Goal: Information Seeking & Learning: Learn about a topic

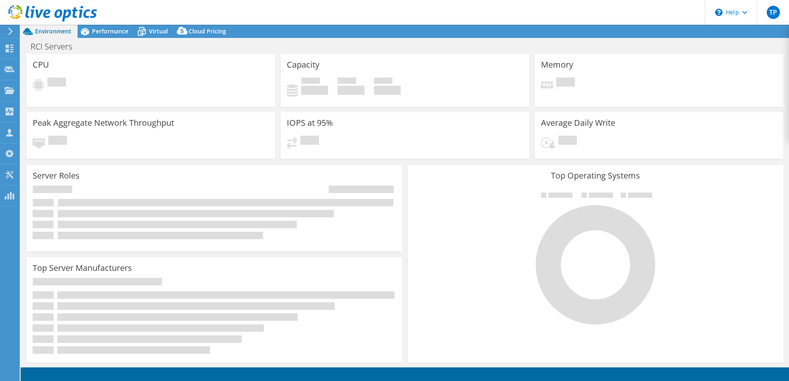
select select "USD"
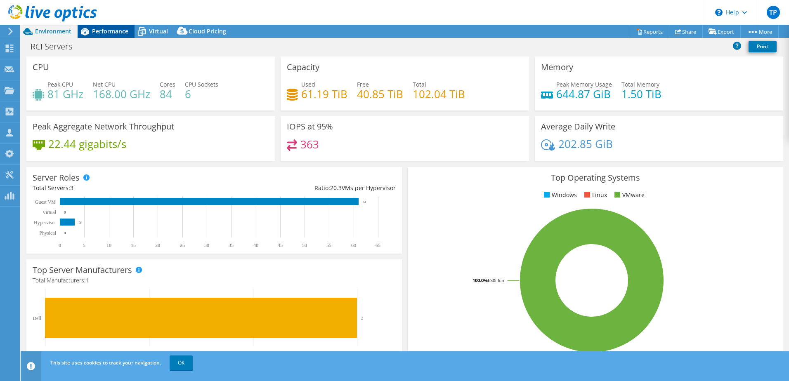
click at [125, 31] on span "Performance" at bounding box center [110, 31] width 36 height 8
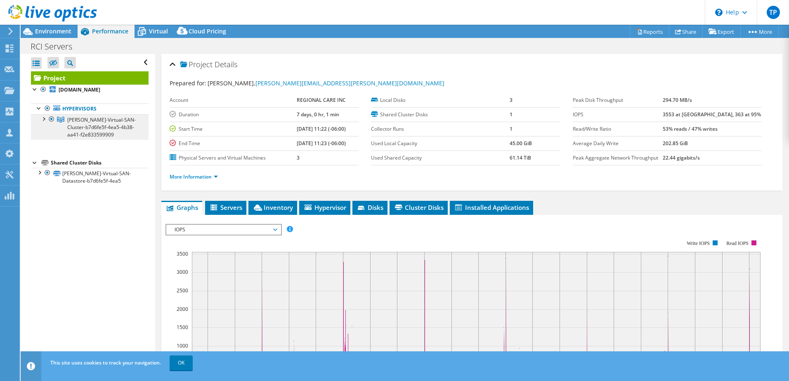
click at [121, 125] on link "[PERSON_NAME]-Virtual-SAN-Cluster-b7d6fe5f-4ea5-4b38-aa41-f2e833599909" at bounding box center [90, 127] width 118 height 26
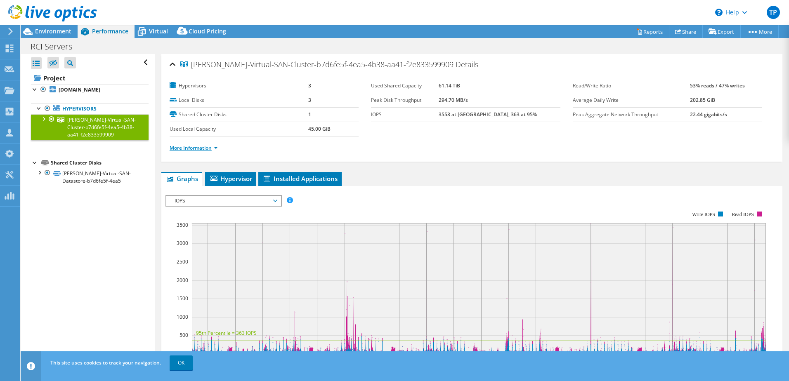
click at [195, 149] on link "More Information" at bounding box center [194, 147] width 48 height 7
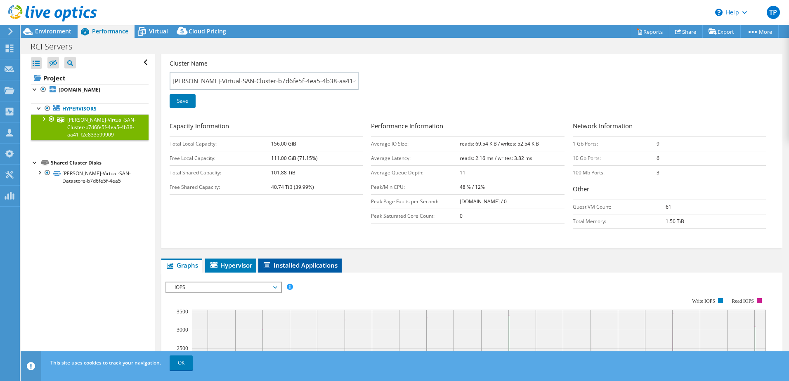
scroll to position [124, 0]
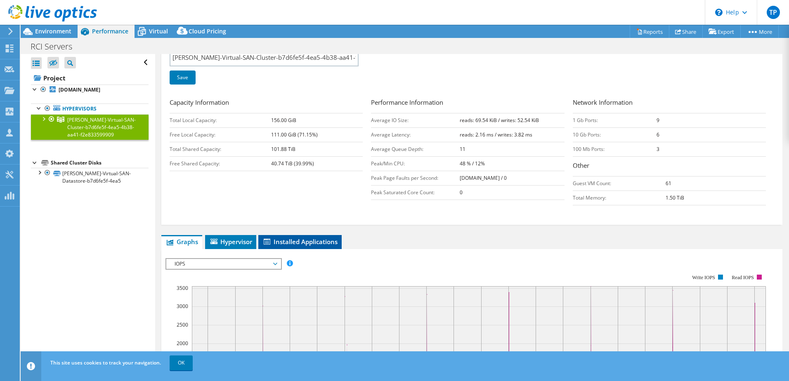
click at [282, 242] on span "Installed Applications" at bounding box center [300, 242] width 75 height 8
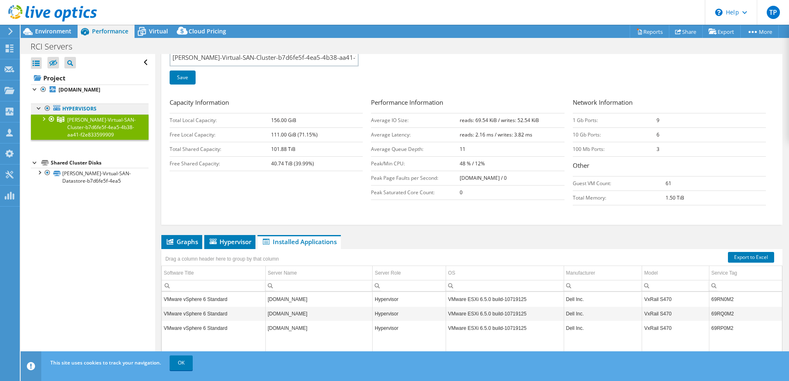
click at [78, 107] on link "Hypervisors" at bounding box center [90, 109] width 118 height 11
click at [79, 91] on b "[DOMAIN_NAME]" at bounding box center [80, 89] width 42 height 7
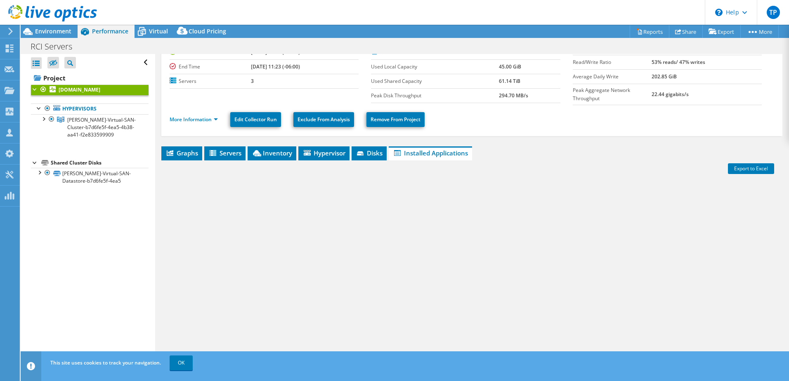
scroll to position [7, 0]
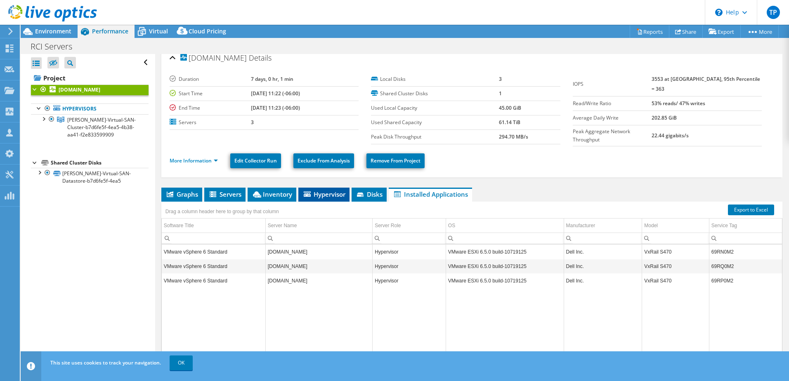
click at [320, 191] on span "Hypervisor" at bounding box center [324, 194] width 43 height 8
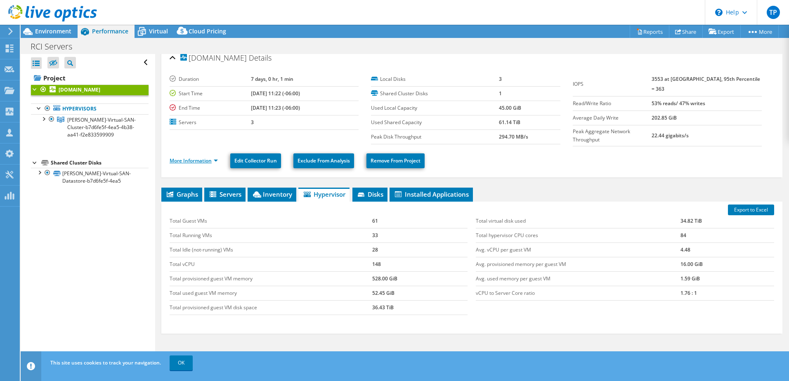
click at [201, 158] on link "More Information" at bounding box center [194, 160] width 48 height 7
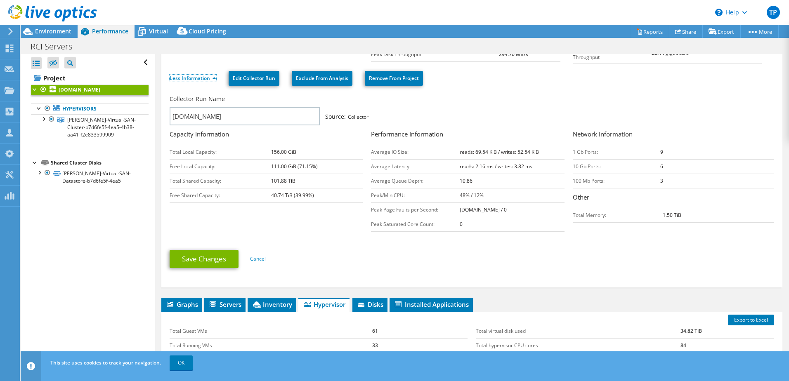
scroll to position [130, 0]
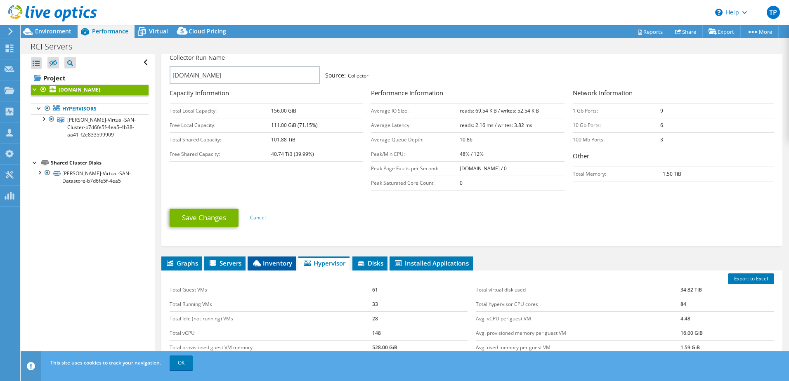
click at [267, 259] on span "Inventory" at bounding box center [272, 263] width 40 height 8
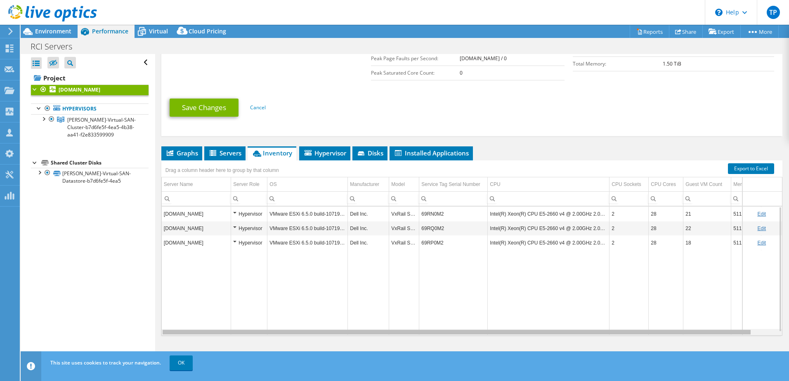
scroll to position [0, 25]
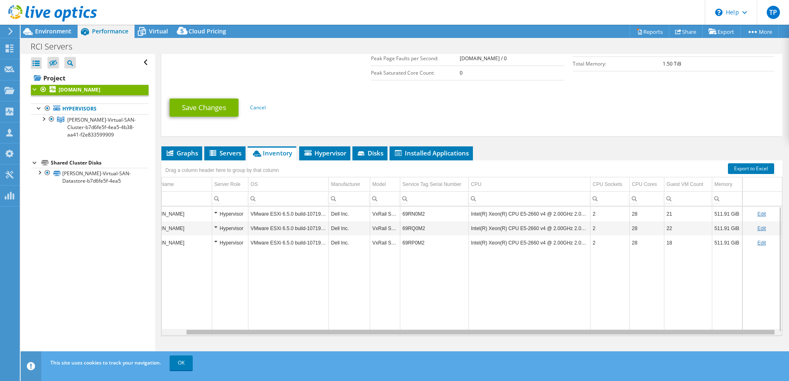
drag, startPoint x: 591, startPoint y: 332, endPoint x: 703, endPoint y: 336, distance: 112.3
click at [703, 336] on body "TP Partner Team Member Toney Pezza [EMAIL_ADDRESS][PERSON_NAME][DOMAIN_NAME] CD…" at bounding box center [394, 190] width 789 height 381
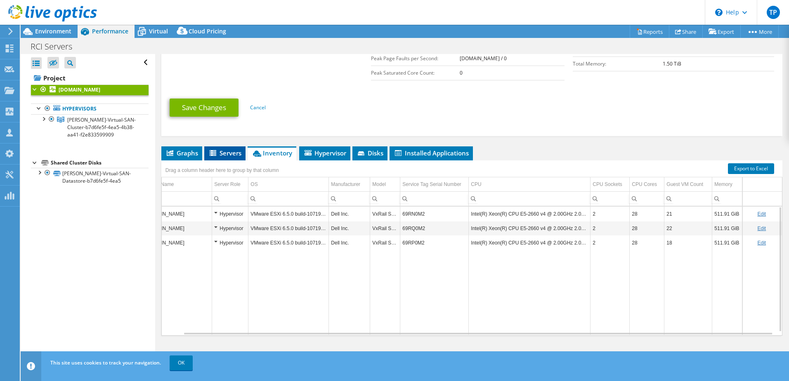
click at [213, 154] on icon at bounding box center [213, 153] width 7 height 6
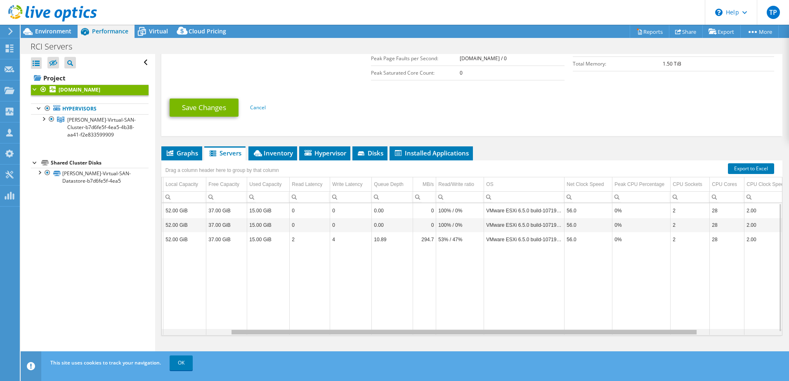
scroll to position [0, 0]
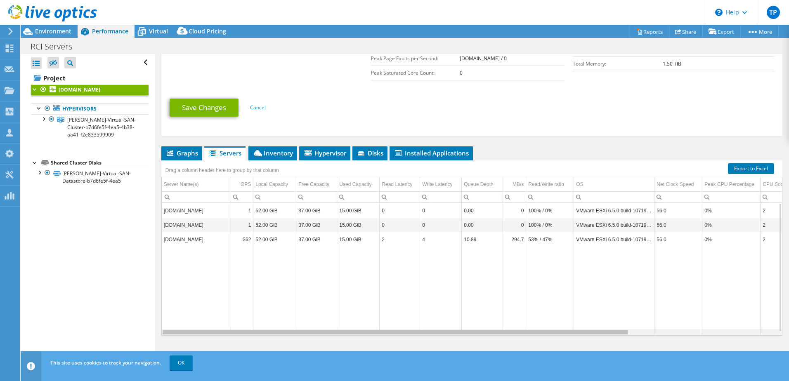
drag, startPoint x: 537, startPoint y: 331, endPoint x: 529, endPoint y: 331, distance: 8.3
click at [529, 331] on body "TP Partner Team Member Toney Pezza [EMAIL_ADDRESS][PERSON_NAME][DOMAIN_NAME] CD…" at bounding box center [394, 190] width 789 height 381
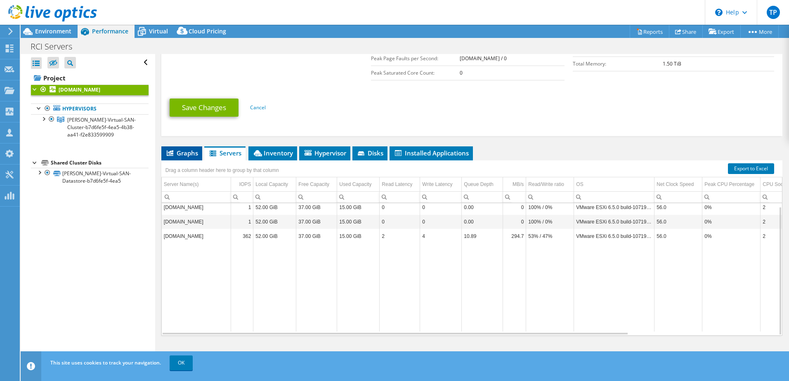
click at [184, 149] on span "Graphs" at bounding box center [182, 153] width 33 height 8
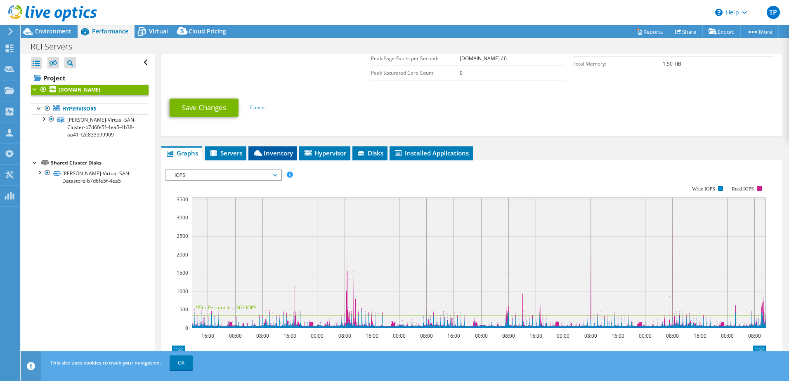
click at [267, 153] on span "Inventory" at bounding box center [273, 153] width 40 height 8
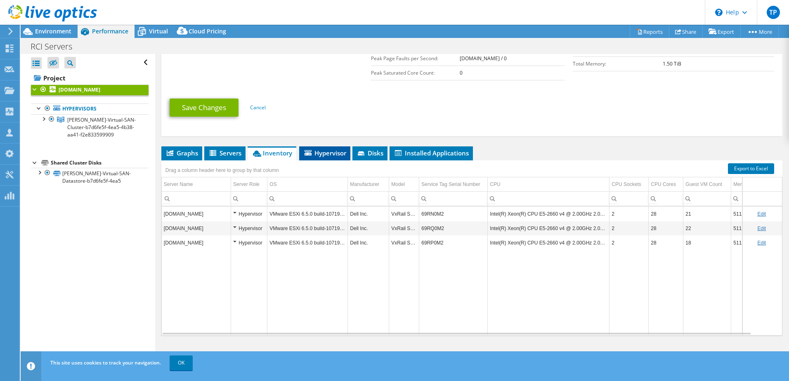
click at [313, 154] on span "Hypervisor" at bounding box center [324, 153] width 43 height 8
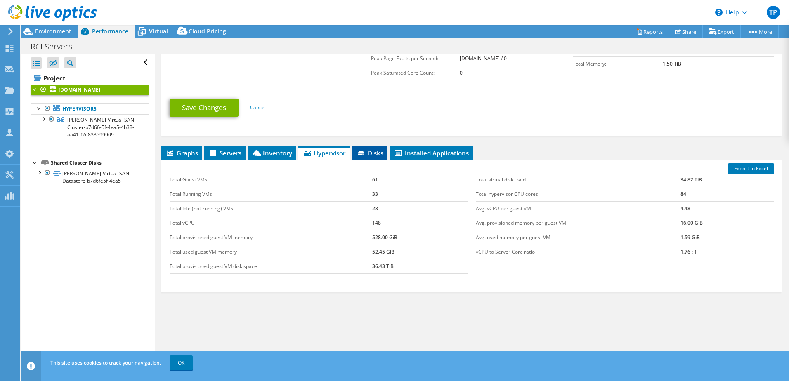
click at [377, 156] on li "Disks" at bounding box center [370, 154] width 35 height 14
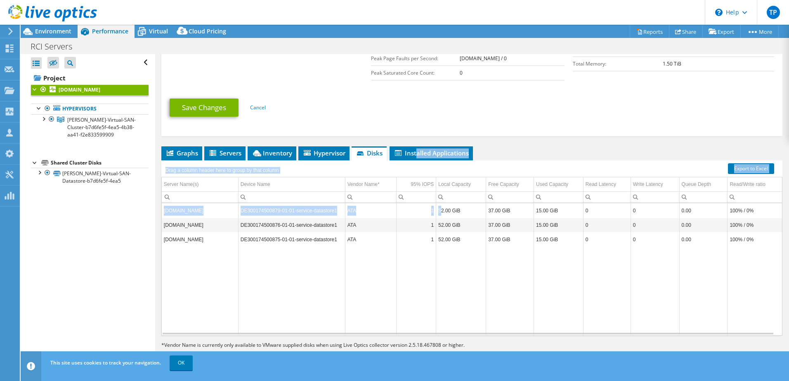
drag, startPoint x: 418, startPoint y: 155, endPoint x: 443, endPoint y: 215, distance: 65.5
click at [441, 213] on div "Graphs Servers Inventory Hypervisor Disks Cluster Disks Installed Applications …" at bounding box center [471, 250] width 621 height 206
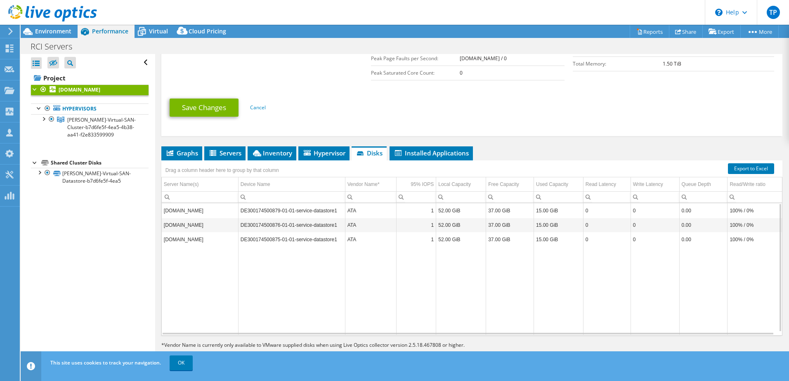
drag, startPoint x: 443, startPoint y: 215, endPoint x: 463, endPoint y: 269, distance: 57.1
click at [463, 269] on td "Data grid" at bounding box center [461, 291] width 50 height 88
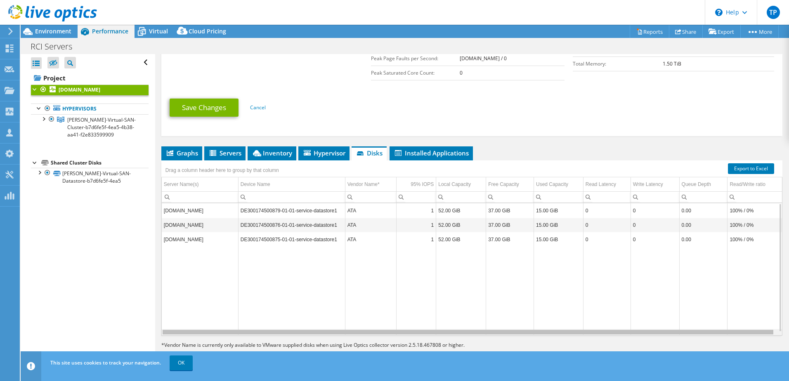
drag, startPoint x: 413, startPoint y: 330, endPoint x: 391, endPoint y: 333, distance: 22.1
click at [391, 334] on body "TP Partner Team Member Toney Pezza [EMAIL_ADDRESS][PERSON_NAME][DOMAIN_NAME] CD…" at bounding box center [394, 190] width 789 height 381
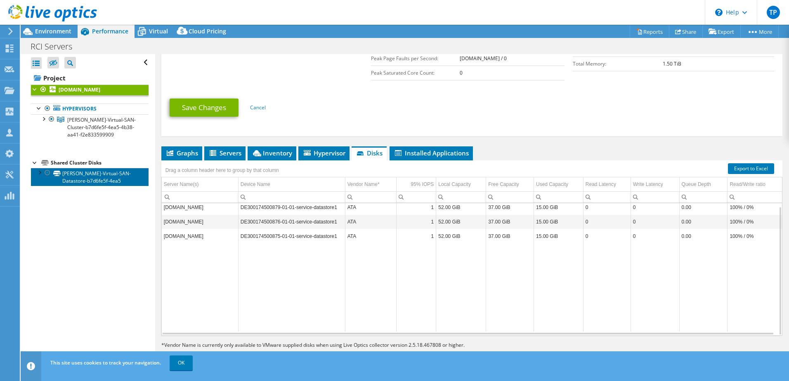
click at [114, 171] on link "[PERSON_NAME]-Virtual-SAN-Datastore-b7d6fe5f-4ea5" at bounding box center [90, 177] width 118 height 18
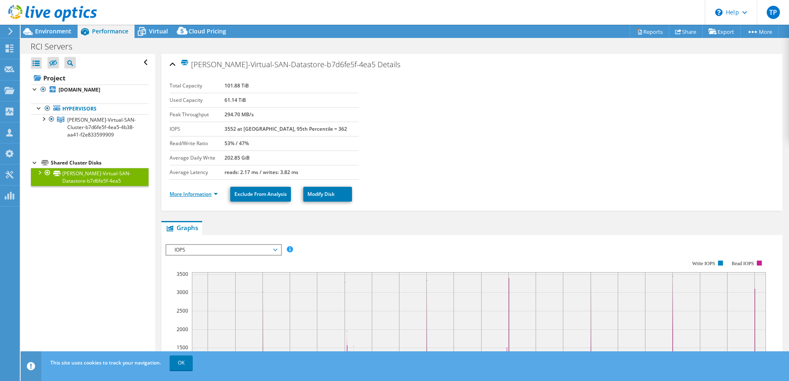
click at [201, 192] on link "More Information" at bounding box center [194, 194] width 48 height 7
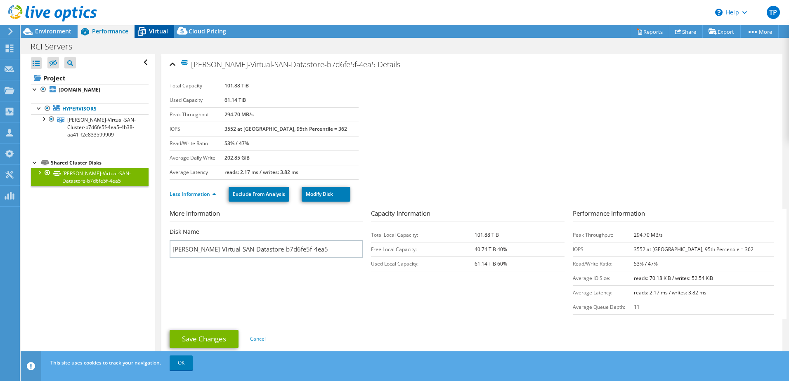
click at [145, 32] on icon at bounding box center [142, 32] width 8 height 7
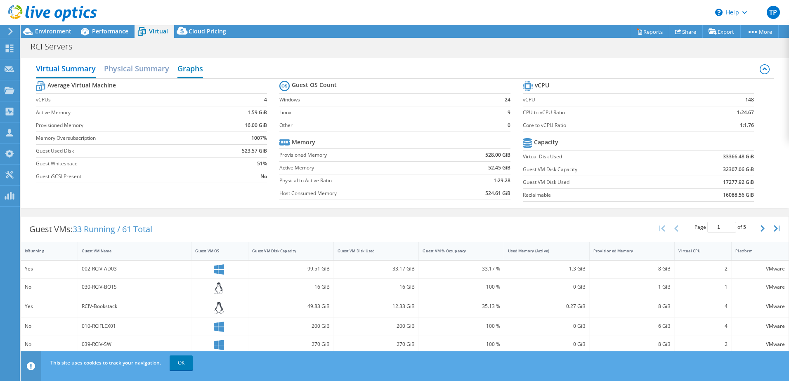
click at [189, 63] on h2 "Graphs" at bounding box center [191, 69] width 26 height 18
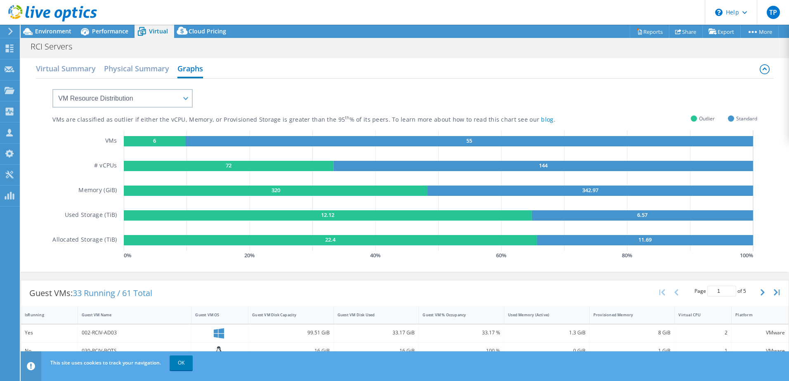
click at [343, 215] on rect at bounding box center [328, 216] width 408 height 10
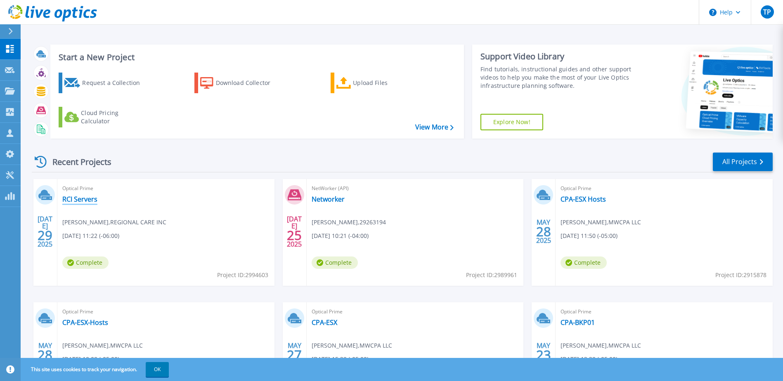
click at [76, 197] on link "RCI Servers" at bounding box center [79, 199] width 35 height 8
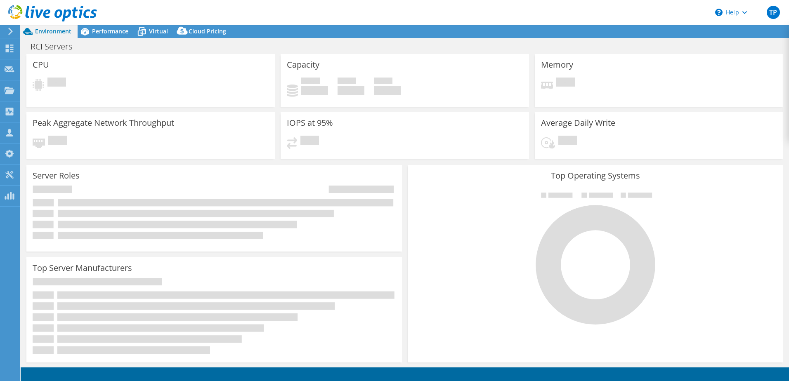
select select "USD"
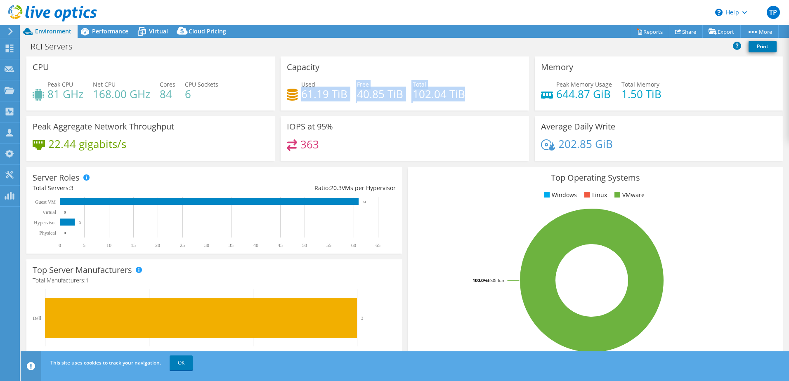
drag, startPoint x: 300, startPoint y: 96, endPoint x: 407, endPoint y: 104, distance: 107.6
click at [408, 104] on div "Used 61.19 TiB Free 40.85 TiB Total 102.04 TiB" at bounding box center [405, 93] width 236 height 27
drag, startPoint x: 407, startPoint y: 104, endPoint x: 435, endPoint y: 132, distance: 40.0
click at [435, 132] on div "IOPS at 95% 363" at bounding box center [405, 138] width 249 height 45
drag, startPoint x: 298, startPoint y: 95, endPoint x: 354, endPoint y: 102, distance: 56.6
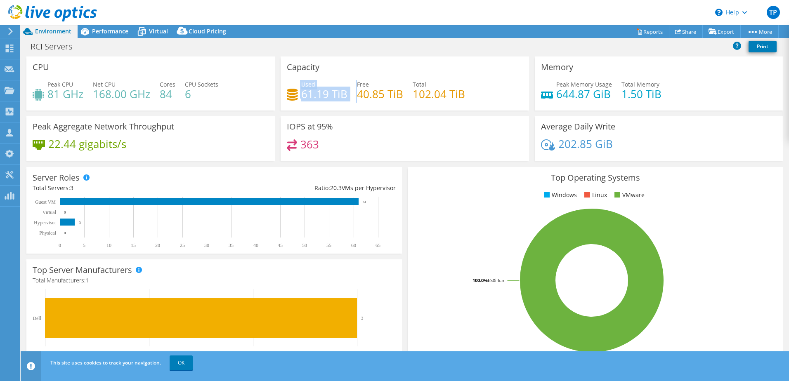
click at [354, 102] on div "Used 61.19 TiB Free 40.85 TiB Total 102.04 TiB" at bounding box center [405, 93] width 236 height 27
drag, startPoint x: 354, startPoint y: 102, endPoint x: 346, endPoint y: 107, distance: 8.9
click at [346, 107] on div "Capacity Used 61.19 TiB Free 40.85 TiB Total 102.04 TiB" at bounding box center [405, 84] width 249 height 54
click at [105, 25] on div "Performance" at bounding box center [106, 31] width 57 height 13
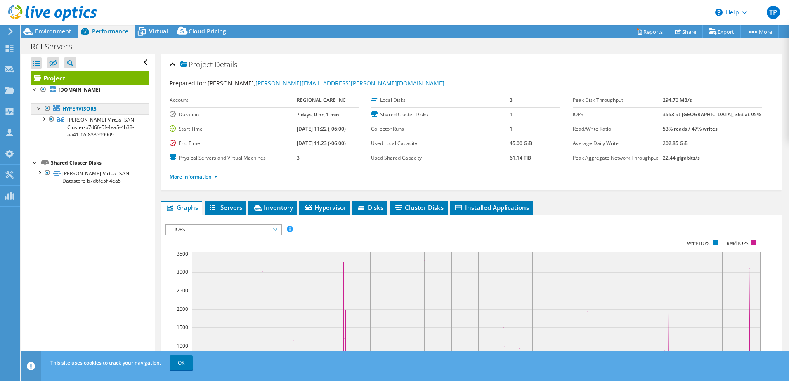
click at [75, 107] on link "Hypervisors" at bounding box center [90, 109] width 118 height 11
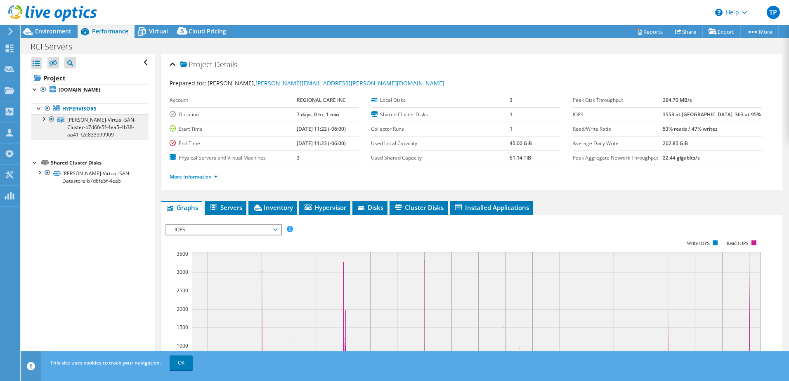
click at [91, 124] on span "[PERSON_NAME]-Virtual-SAN-Cluster-b7d6fe5f-4ea5-4b38-aa41-f2e833599909" at bounding box center [101, 127] width 69 height 22
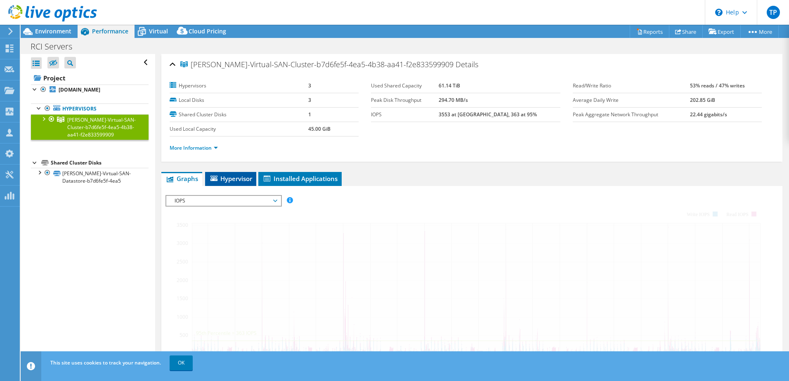
click at [236, 179] on span "Hypervisor" at bounding box center [230, 179] width 43 height 8
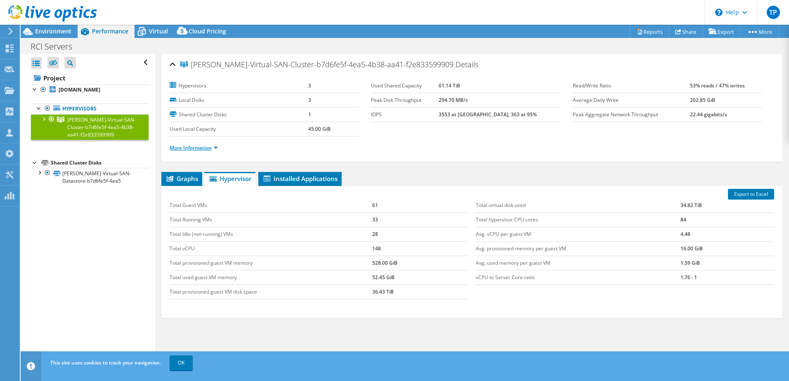
click at [200, 146] on link "More Information" at bounding box center [194, 147] width 48 height 7
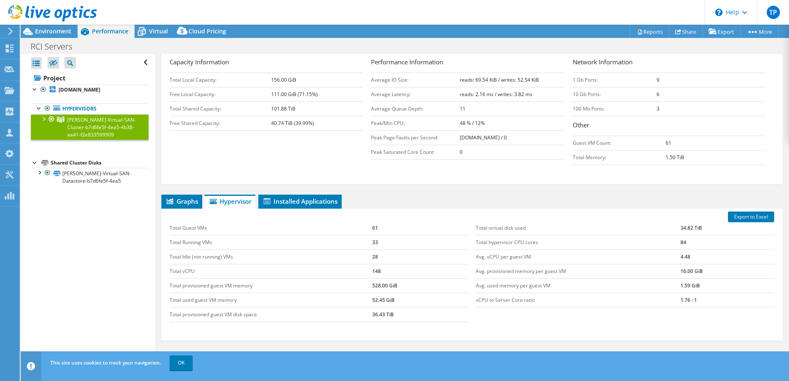
scroll to position [165, 0]
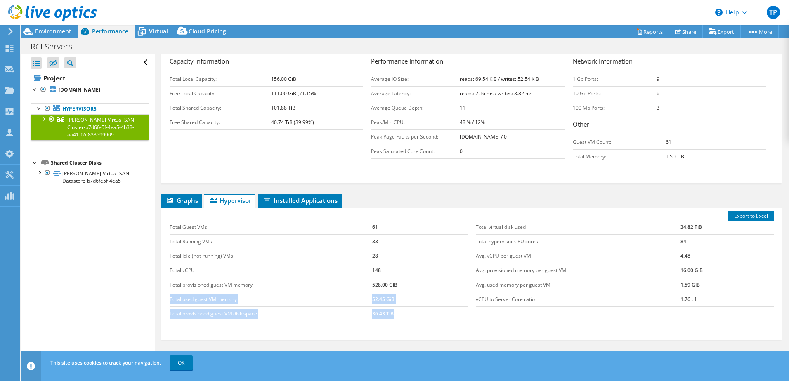
drag, startPoint x: 401, startPoint y: 310, endPoint x: 170, endPoint y: 293, distance: 231.3
click at [170, 293] on tbody "Total Guest VMs 61 Total Running VMs 33 Total Idle (not-running) VMs 28 Total v…" at bounding box center [319, 270] width 298 height 101
drag, startPoint x: 170, startPoint y: 293, endPoint x: 281, endPoint y: 324, distance: 115.1
click at [281, 324] on div "Total Guest VMs 61 Total Running VMs 33 Total Idle (not-running) VMs 28 Total v…" at bounding box center [319, 271] width 307 height 118
click at [159, 21] on header "TP Partner Team Member Toney Pezza toney.pezza@cdw.com CDW My Profile Log Out \…" at bounding box center [394, 12] width 789 height 25
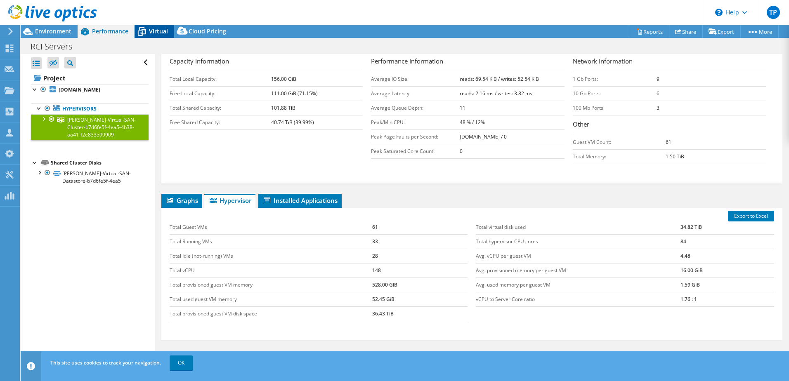
click at [157, 35] on div "Virtual" at bounding box center [155, 31] width 40 height 13
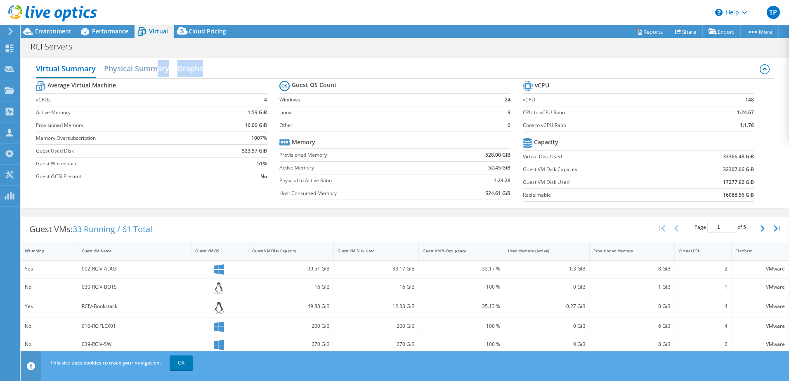
drag, startPoint x: 157, startPoint y: 73, endPoint x: 295, endPoint y: 65, distance: 138.6
click at [297, 65] on div "Virtual Summary Physical Summary Graphs" at bounding box center [405, 69] width 738 height 19
drag, startPoint x: 295, startPoint y: 65, endPoint x: 284, endPoint y: 67, distance: 11.7
click at [284, 66] on div "Virtual Summary Physical Summary Graphs" at bounding box center [405, 69] width 738 height 19
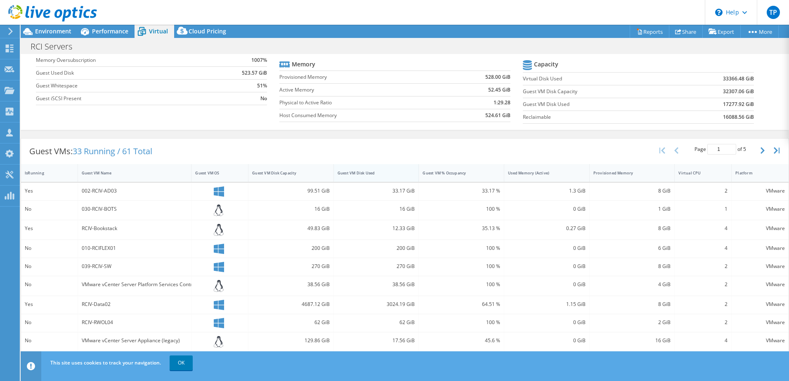
scroll to position [83, 0]
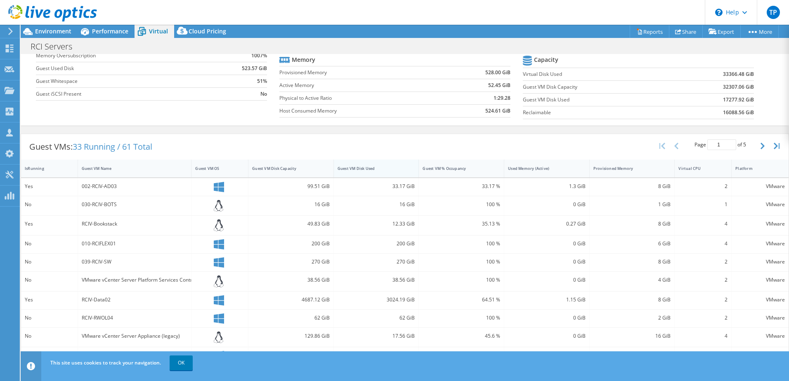
click at [374, 170] on div "Guest VM Disk Used" at bounding box center [372, 168] width 68 height 5
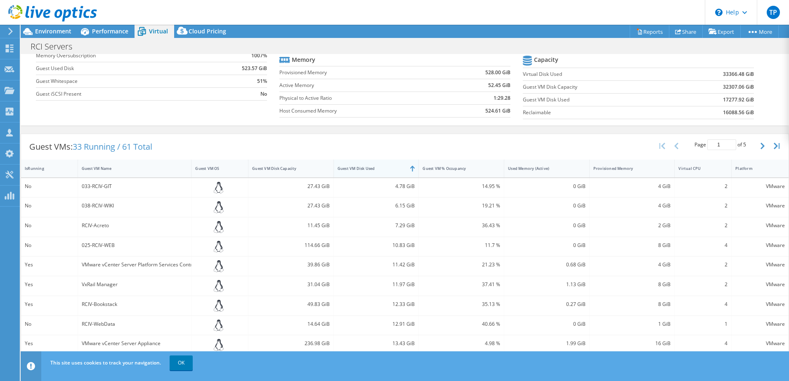
click at [374, 170] on div "Guest VM Disk Used" at bounding box center [372, 168] width 68 height 5
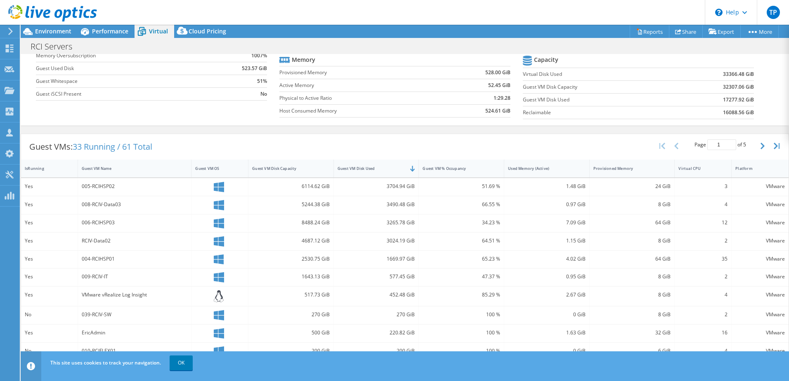
scroll to position [0, 0]
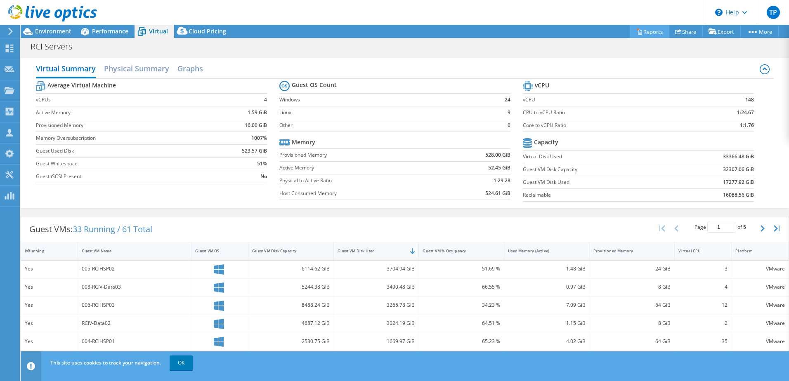
click at [647, 35] on link "Reports" at bounding box center [650, 31] width 40 height 13
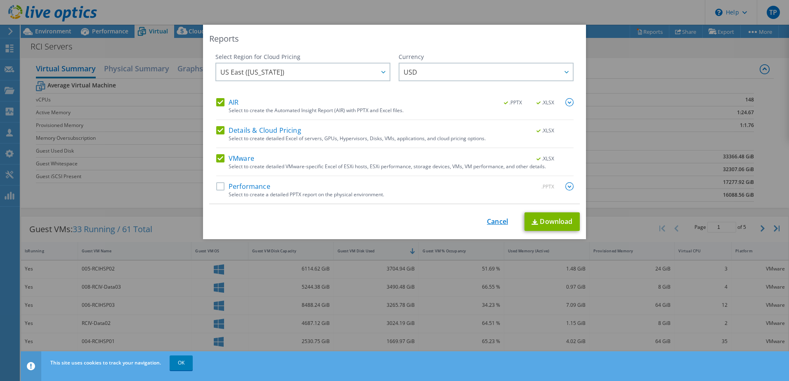
click at [487, 222] on link "Cancel" at bounding box center [497, 222] width 21 height 8
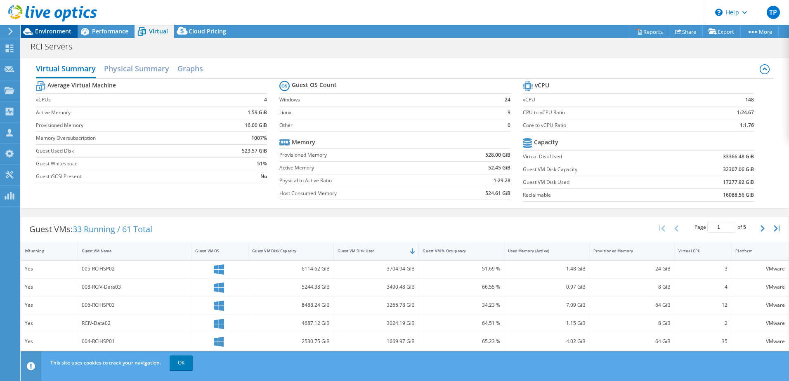
click at [59, 33] on span "Environment" at bounding box center [53, 31] width 36 height 8
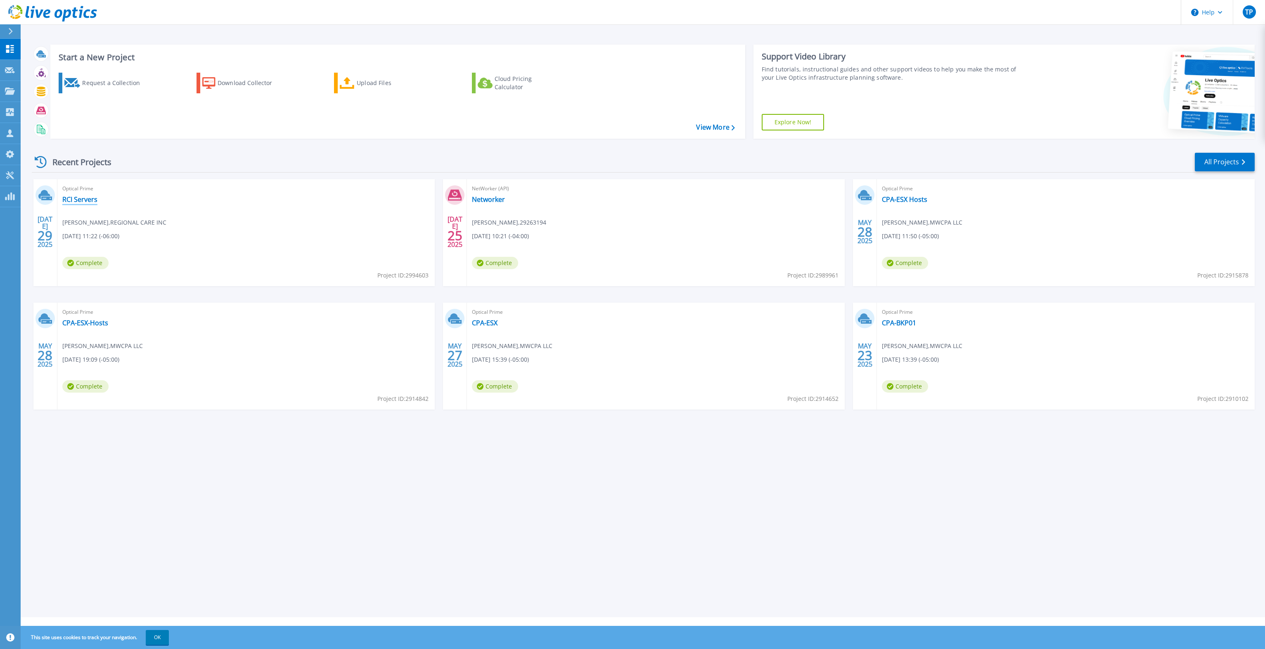
click at [68, 195] on link "RCI Servers" at bounding box center [79, 199] width 35 height 8
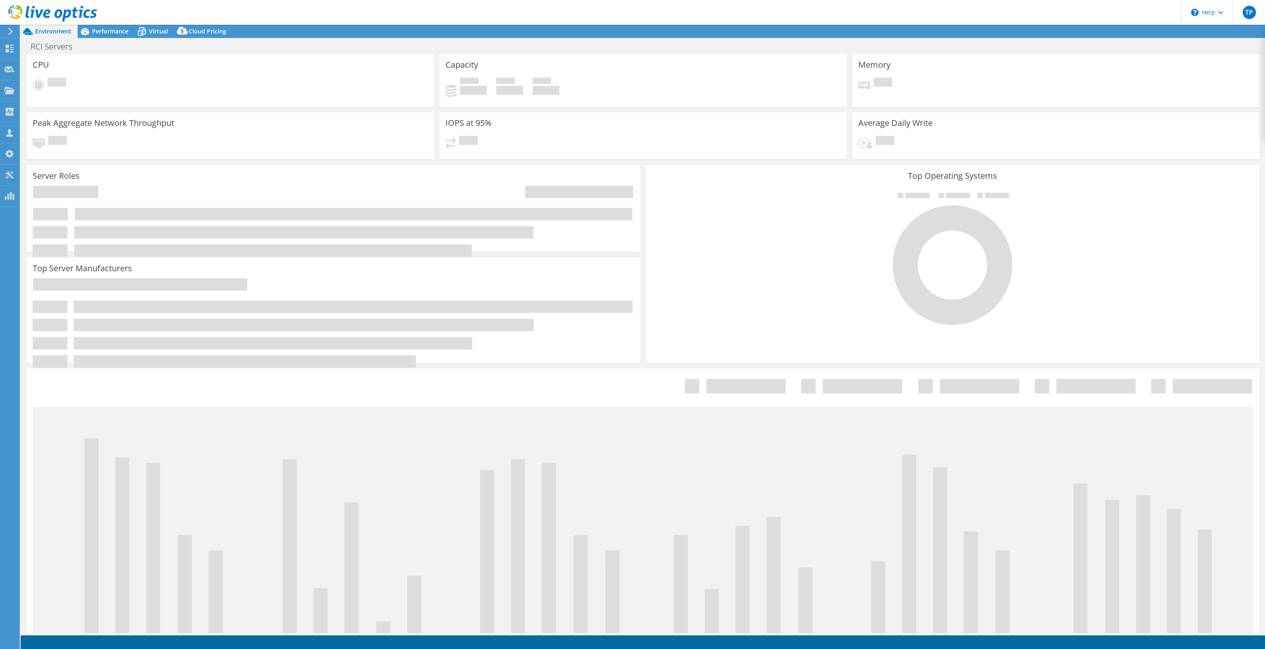
select select "USD"
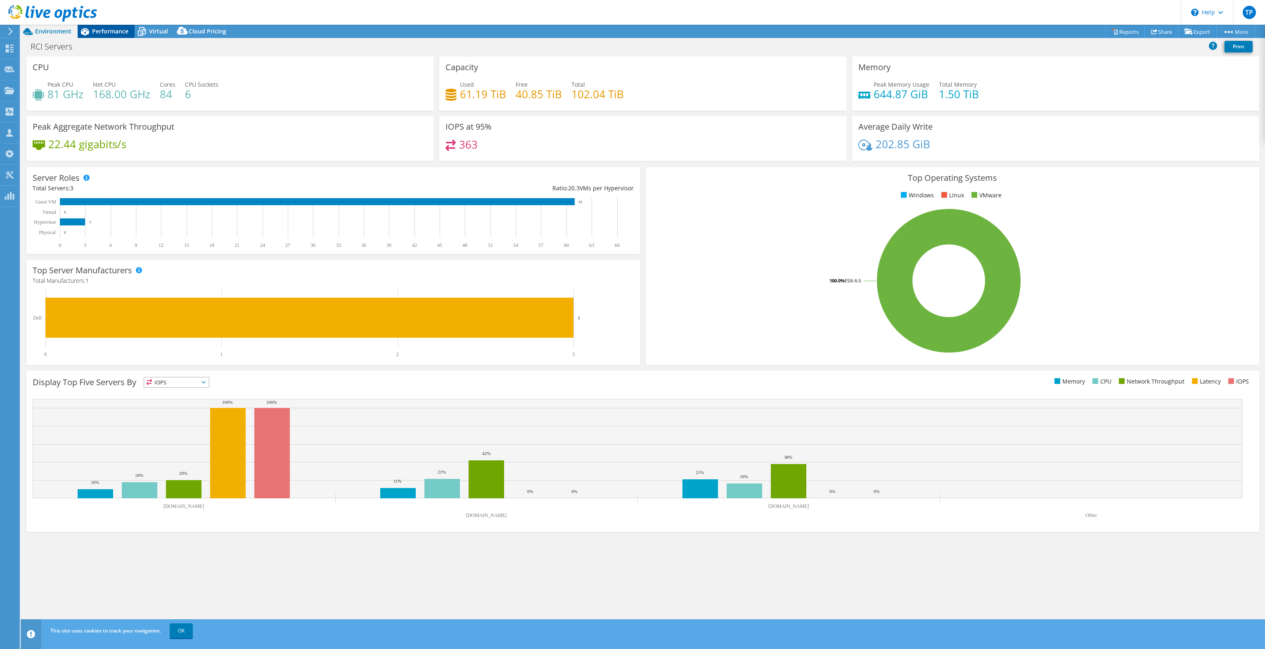
click at [109, 33] on span "Performance" at bounding box center [110, 31] width 36 height 8
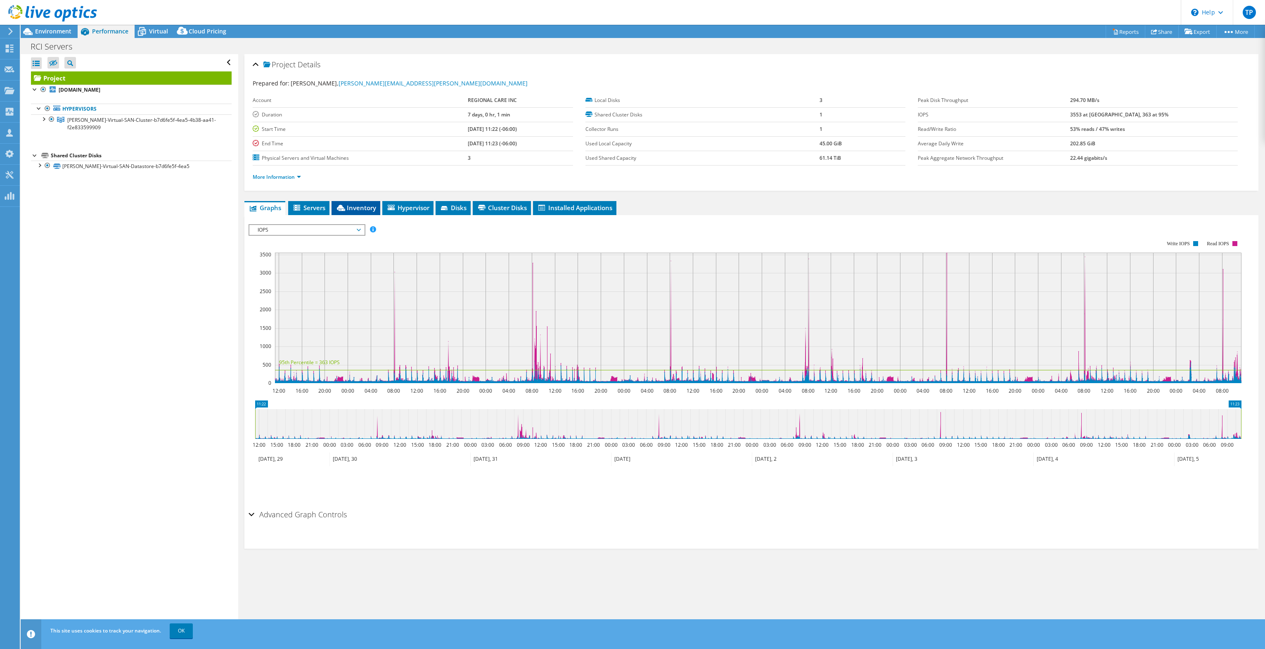
click at [371, 208] on span "Inventory" at bounding box center [356, 208] width 40 height 8
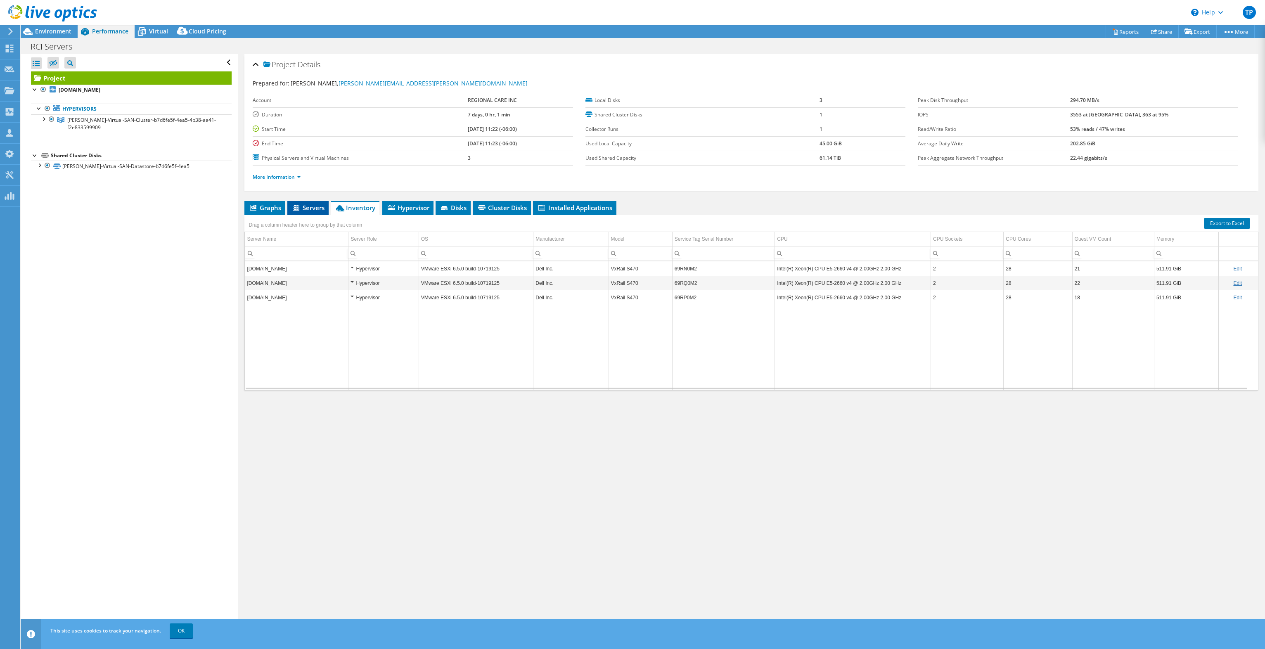
click at [305, 210] on span "Servers" at bounding box center [307, 208] width 33 height 8
click at [431, 201] on li "Hypervisor" at bounding box center [407, 208] width 51 height 14
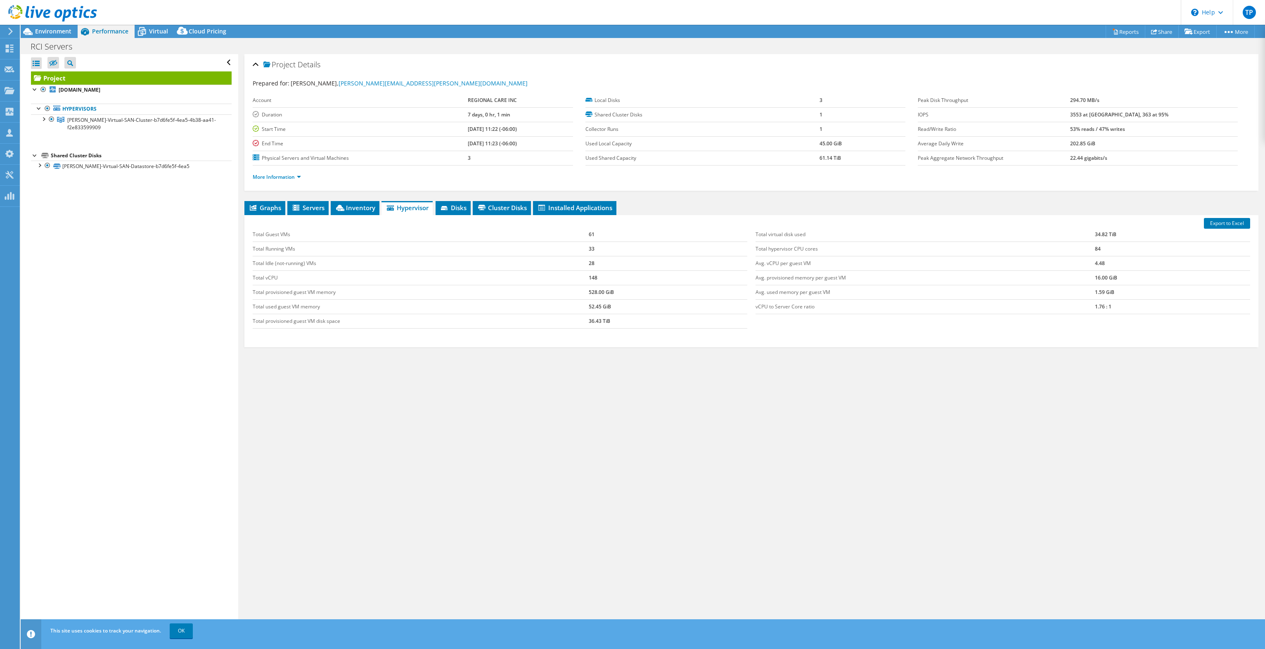
click at [480, 198] on div "Project Details Prepared for: Philip Dolberg, Philip.dolberg@regionalcare.com A…" at bounding box center [751, 343] width 1026 height 579
click at [459, 206] on span "Disks" at bounding box center [453, 208] width 27 height 8
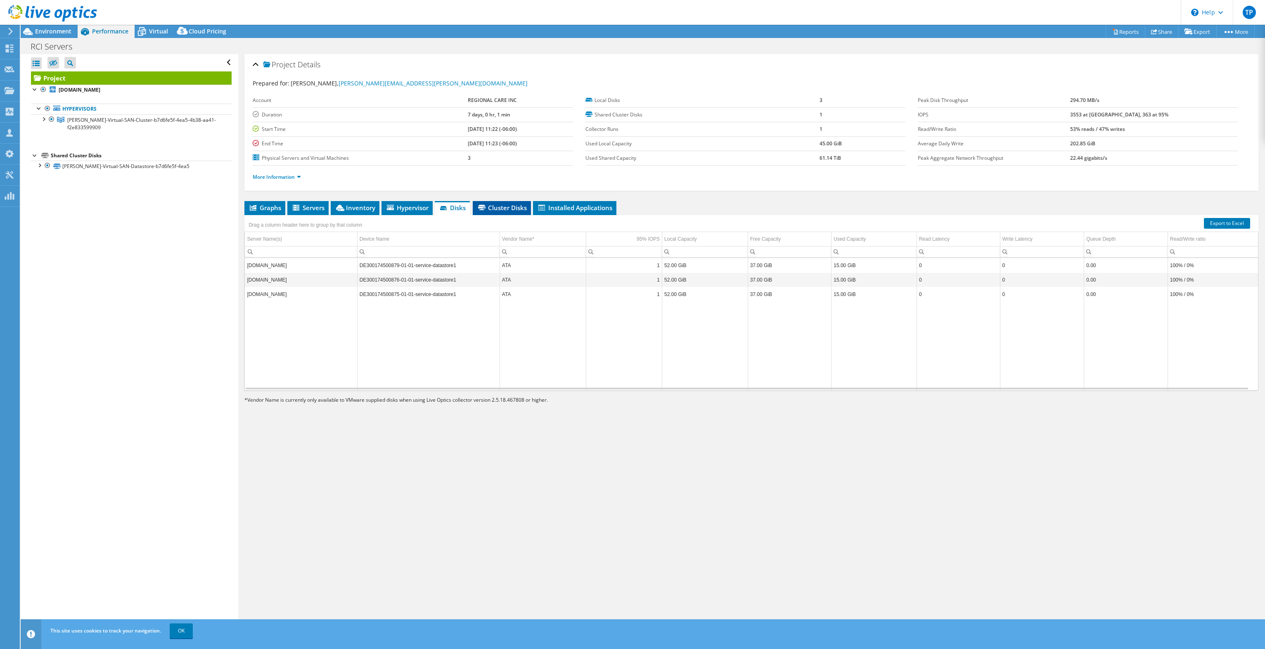
click at [504, 201] on li "Cluster Disks" at bounding box center [502, 208] width 58 height 14
click at [288, 177] on link "More Information" at bounding box center [277, 176] width 48 height 7
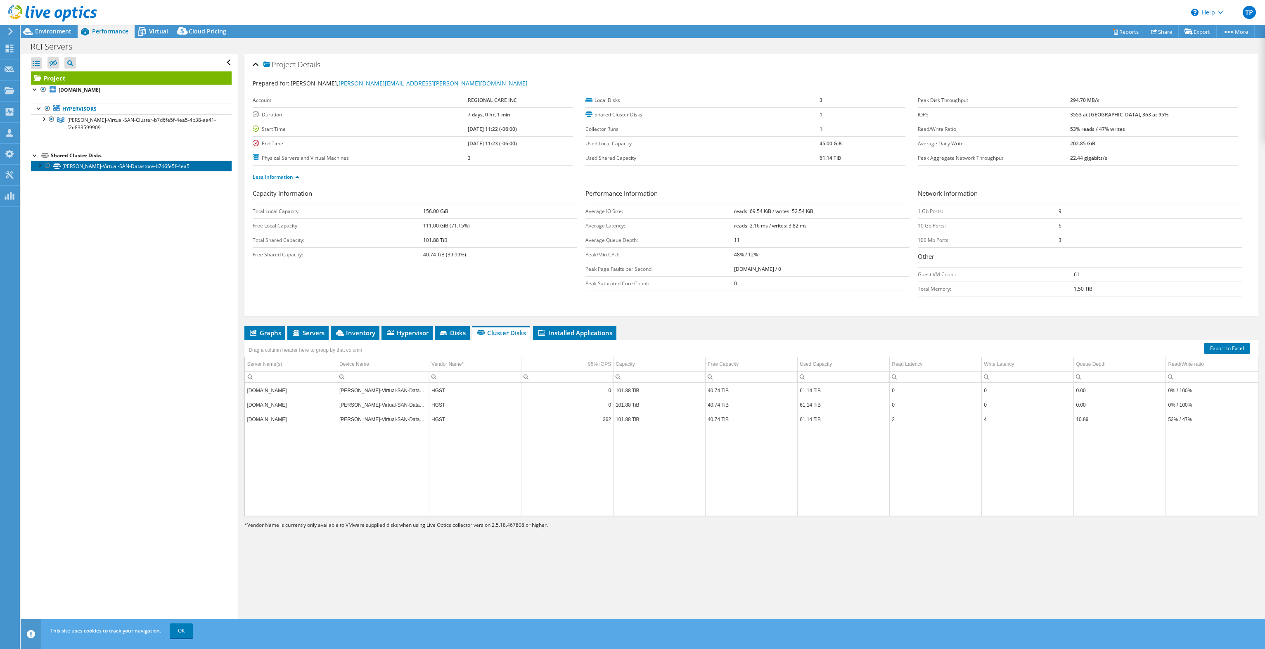
click at [151, 167] on link "[PERSON_NAME]-Virtual-SAN-Datastore-b7d6fe5f-4ea5" at bounding box center [131, 166] width 201 height 11
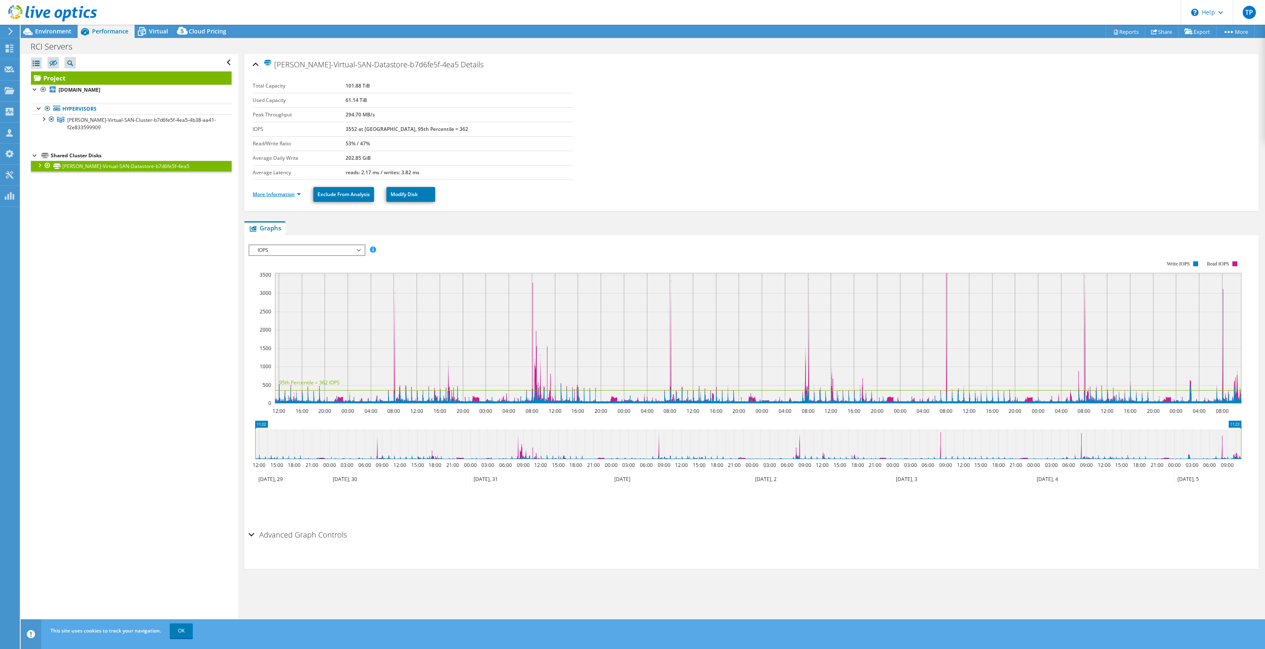
click at [277, 194] on link "More Information" at bounding box center [277, 194] width 48 height 7
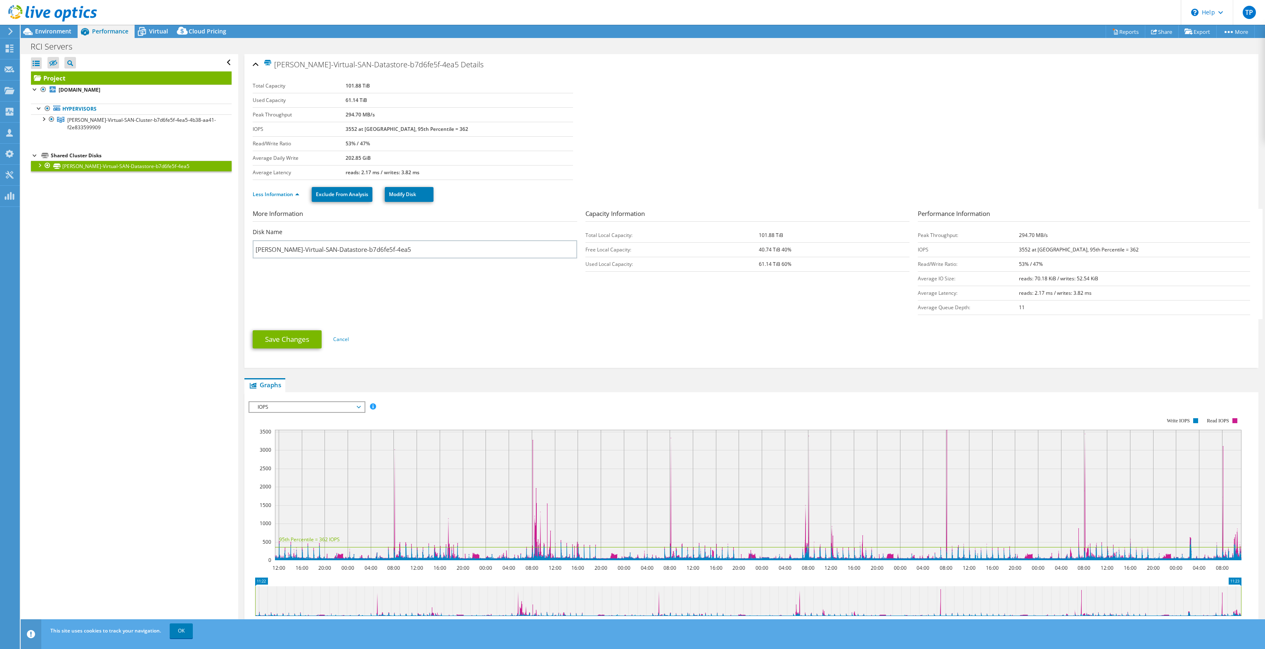
click at [39, 164] on div at bounding box center [39, 165] width 8 height 8
click at [105, 182] on link "[PERSON_NAME]-Virtual-SAN-Datastore-b7d6fe5f-4ea5 | [DOMAIN_NAME]" at bounding box center [131, 180] width 201 height 18
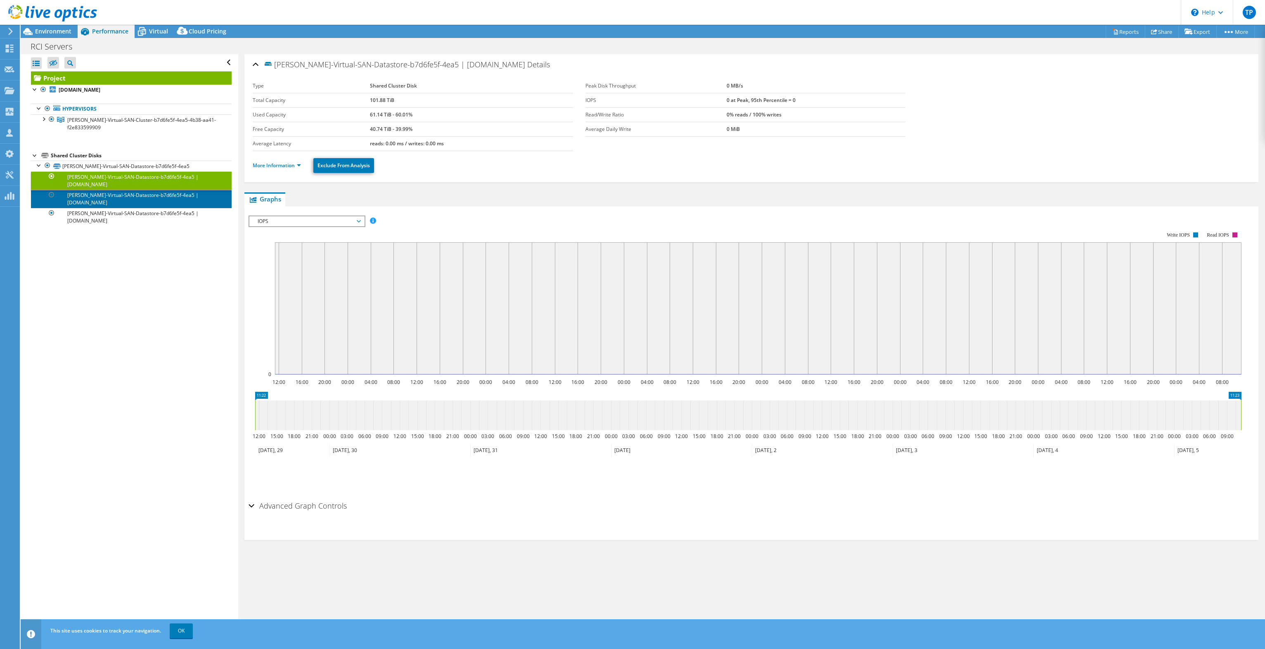
click at [117, 197] on link "[PERSON_NAME]-Virtual-SAN-Datastore-b7d6fe5f-4ea5 | [DOMAIN_NAME]" at bounding box center [131, 199] width 201 height 18
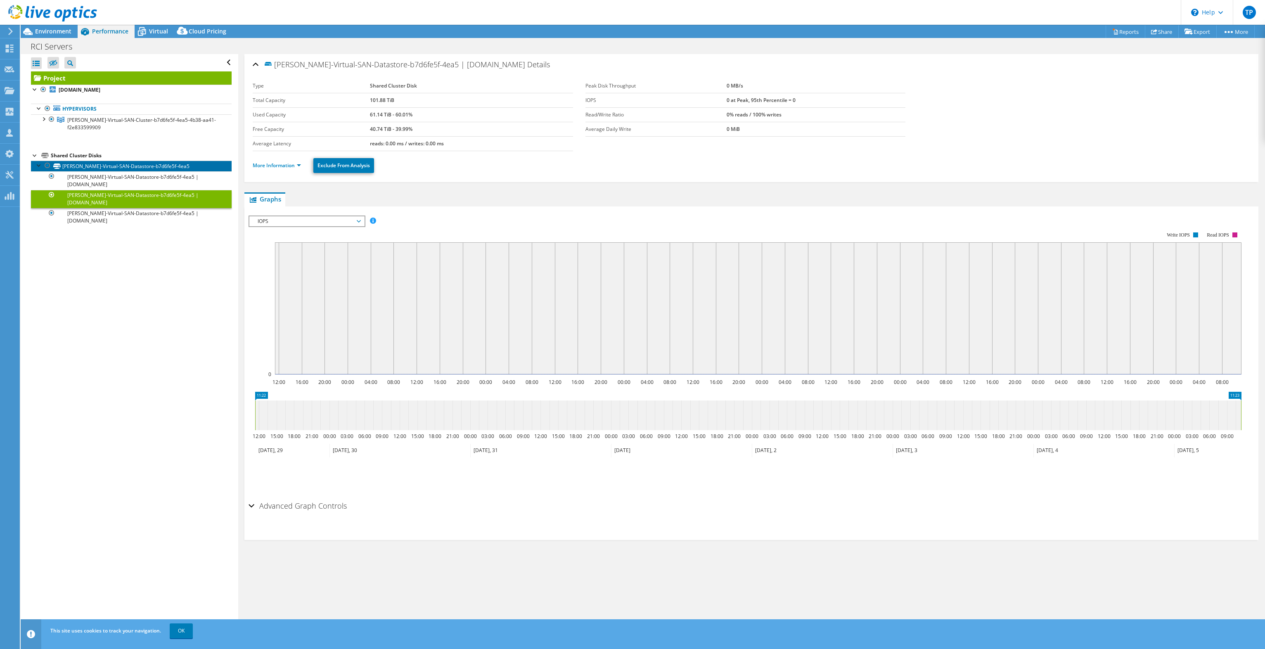
click at [106, 165] on link "[PERSON_NAME]-Virtual-SAN-Datastore-b7d6fe5f-4ea5" at bounding box center [131, 166] width 201 height 11
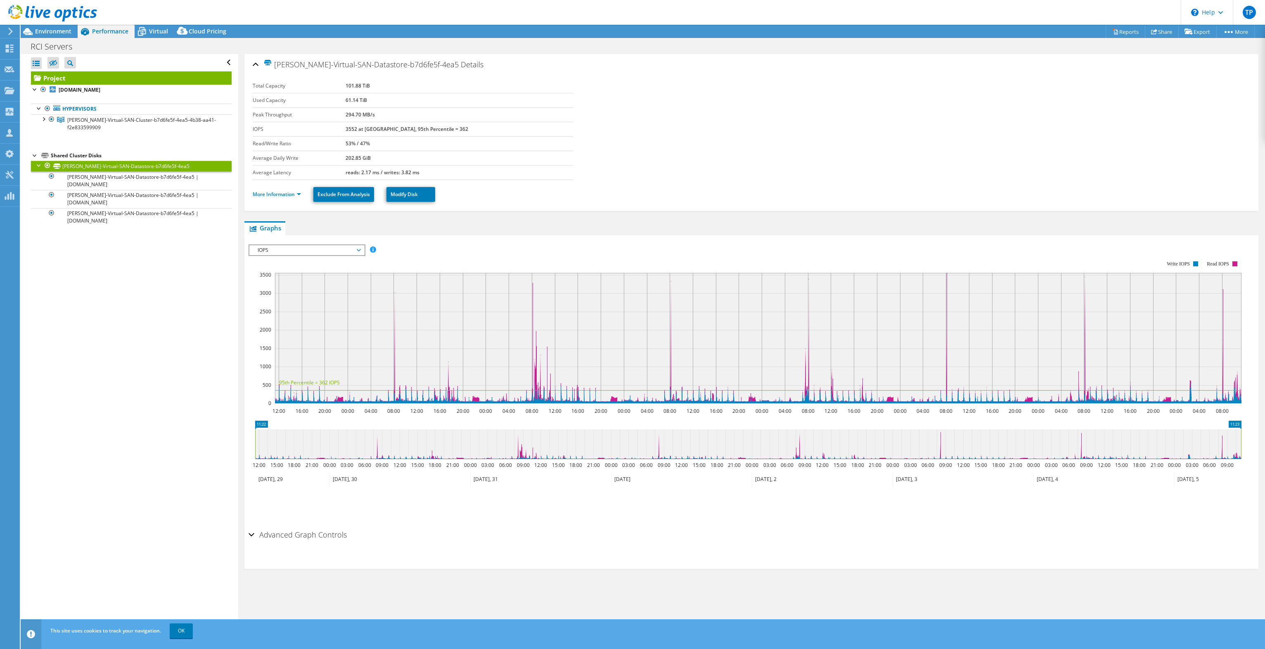
click at [276, 190] on li "More Information" at bounding box center [279, 194] width 53 height 9
click at [275, 196] on li "More Information" at bounding box center [279, 194] width 53 height 9
click at [275, 193] on link "More Information" at bounding box center [277, 194] width 48 height 7
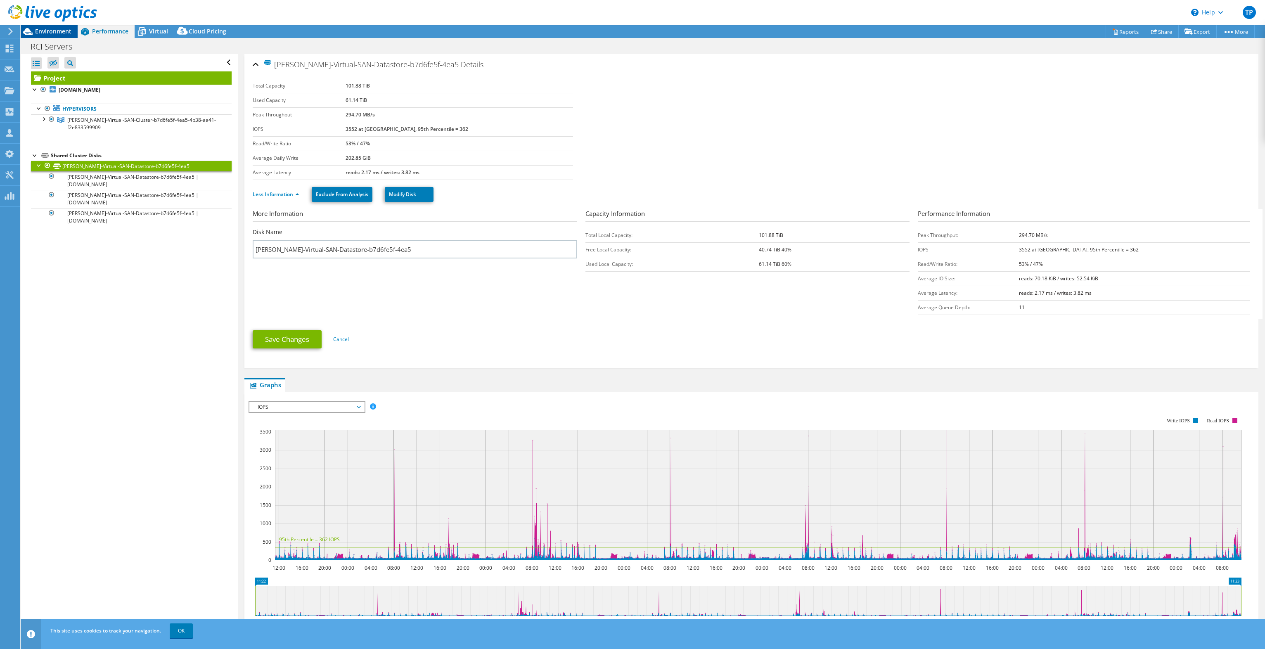
click at [63, 30] on span "Environment" at bounding box center [53, 31] width 36 height 8
